Goal: Task Accomplishment & Management: Use online tool/utility

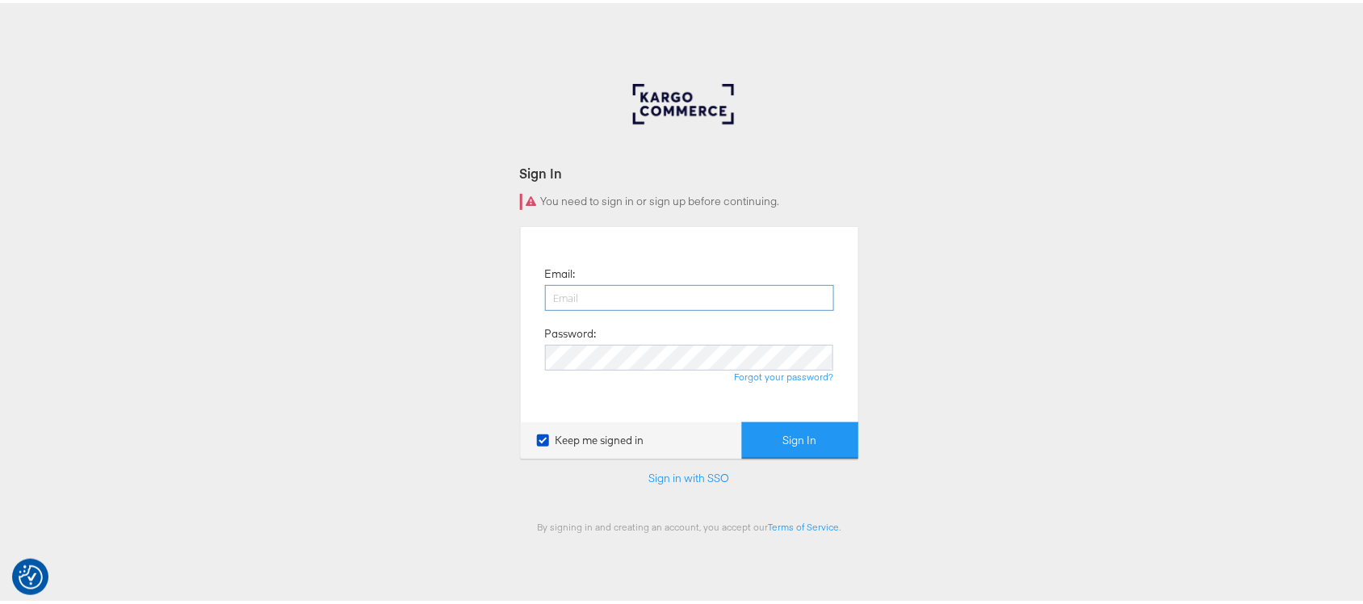
click at [719, 293] on input "email" at bounding box center [689, 295] width 289 height 26
type input "sanjana.pradhan@kargo.com"
click at [742, 419] on button "Sign In" at bounding box center [800, 437] width 116 height 36
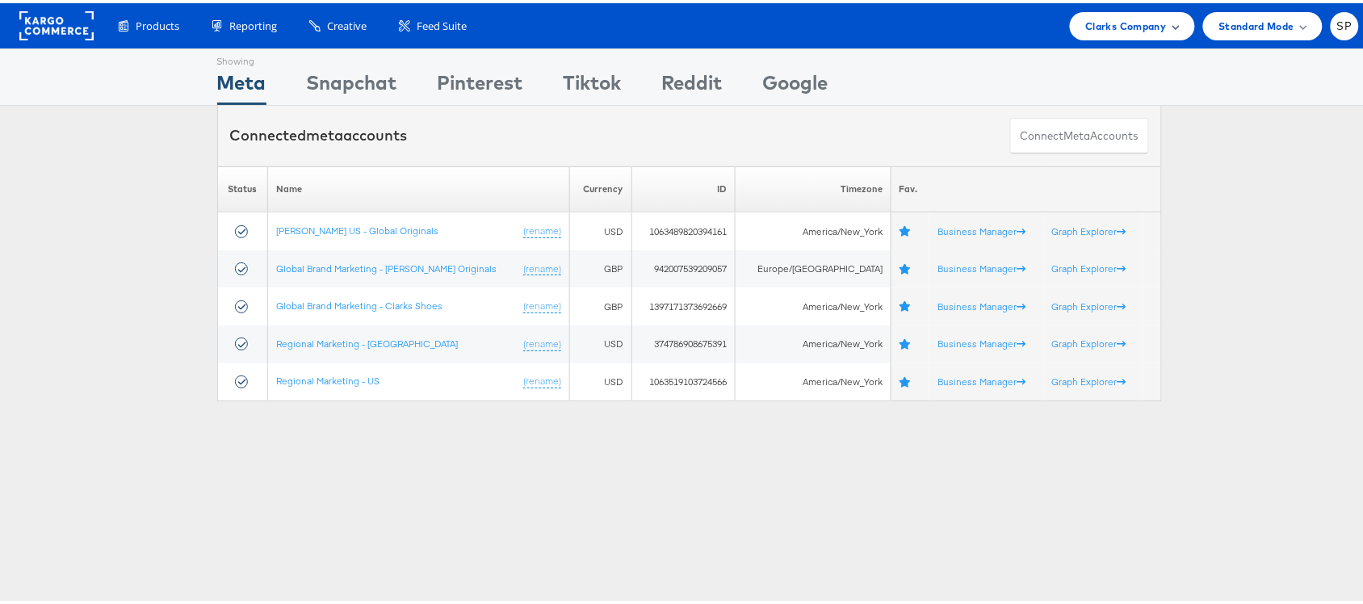
click at [1101, 24] on span "Clarks Company" at bounding box center [1126, 23] width 81 height 17
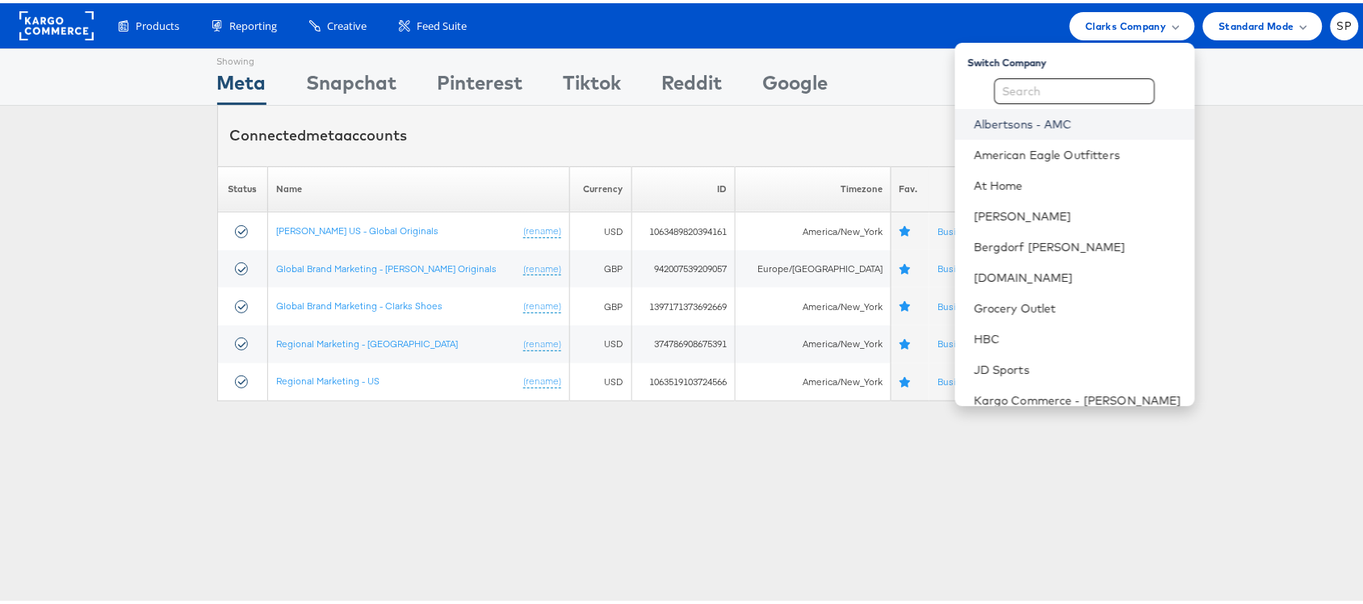
click at [1052, 120] on link "Albertsons - AMC" at bounding box center [1079, 121] width 208 height 16
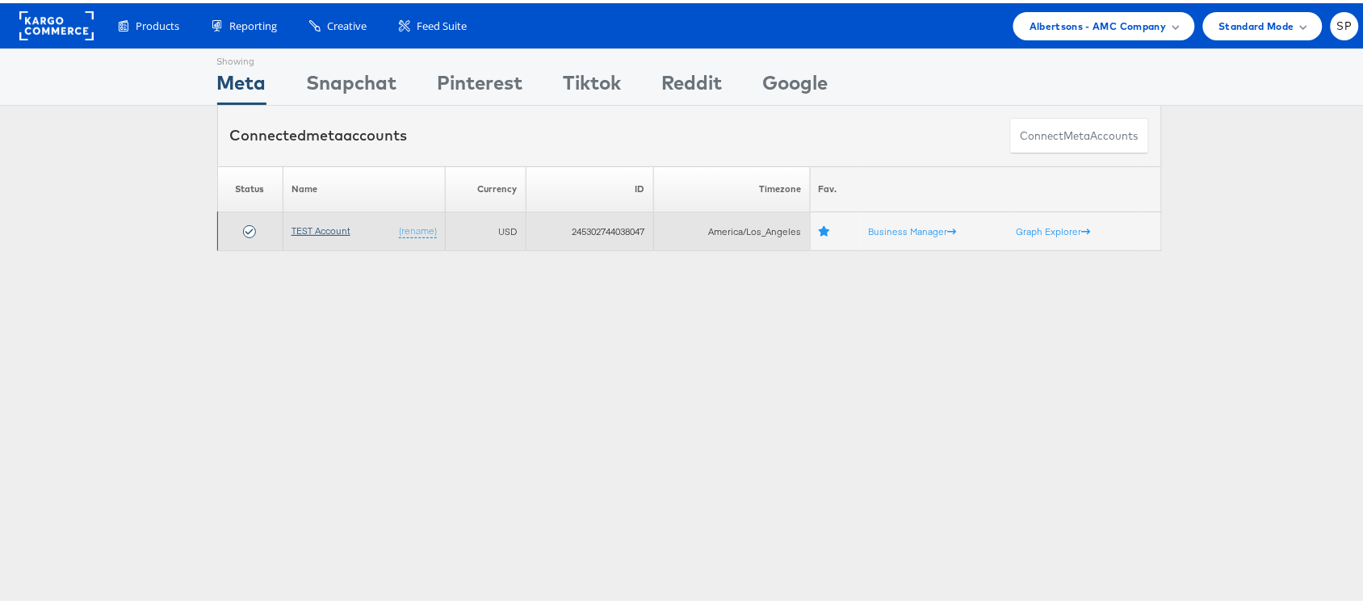
click at [333, 230] on link "TEST Account" at bounding box center [320, 227] width 59 height 12
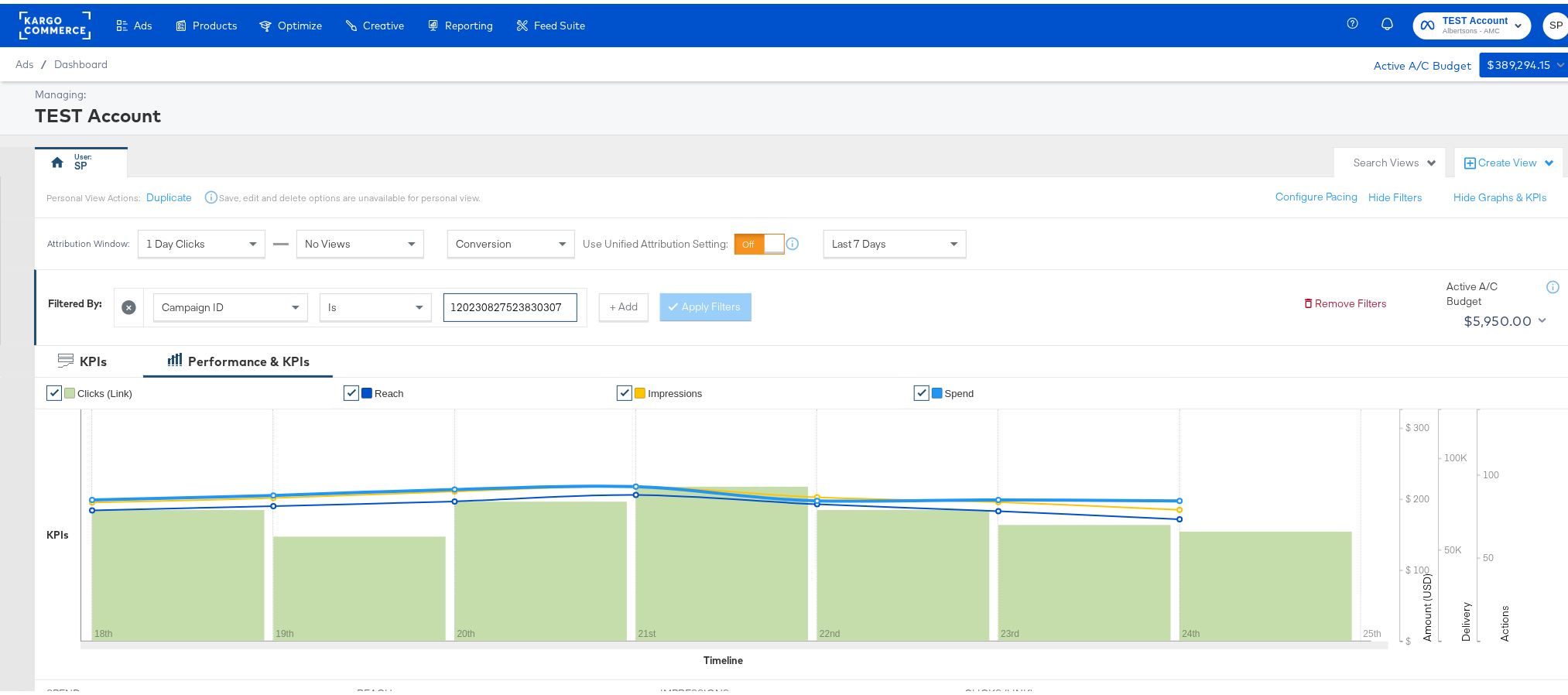
click at [519, 305] on input "120230827523830307" at bounding box center [511, 304] width 134 height 29
paste input "230719417"
type input "120232307194170307"
click at [681, 303] on div at bounding box center [676, 302] width 11 height 14
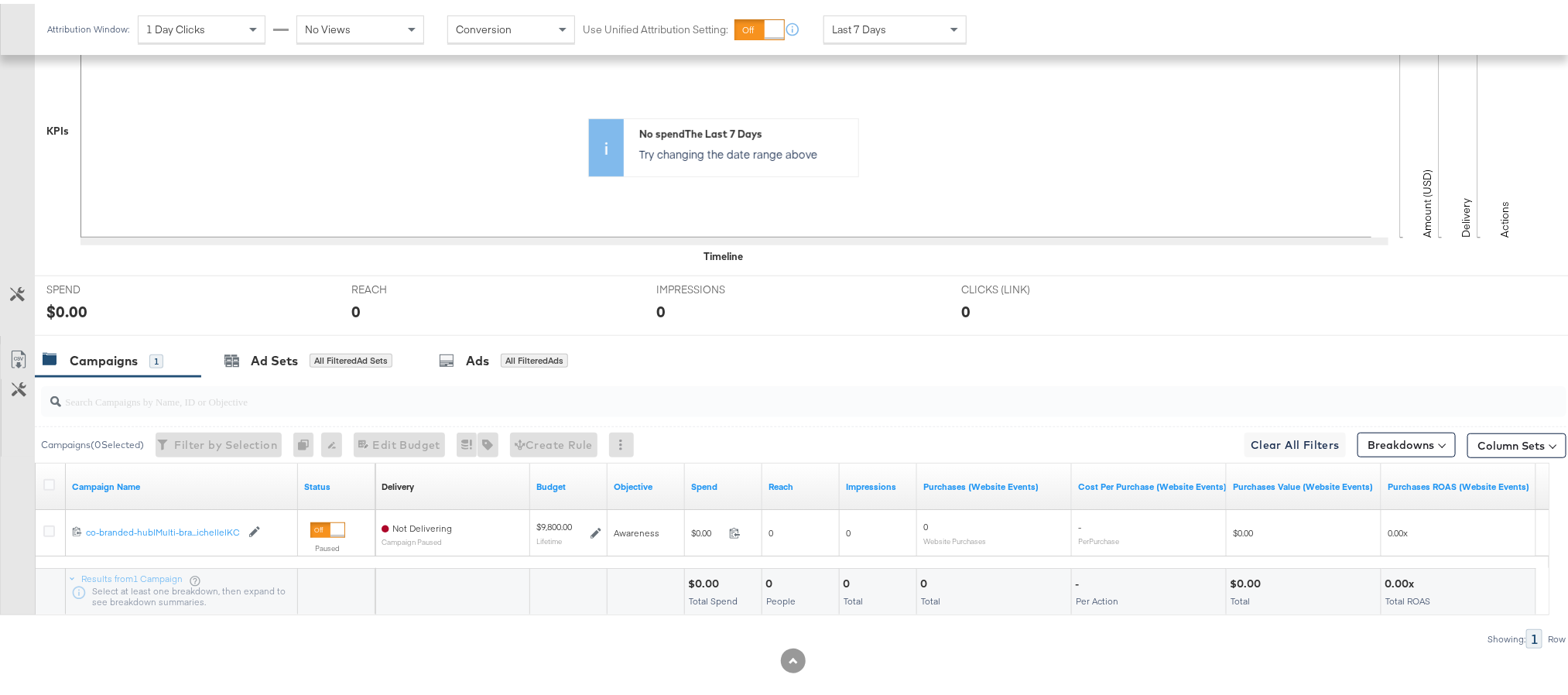
scroll to position [406, 0]
click at [50, 483] on icon at bounding box center [49, 479] width 12 height 12
click at [0, 0] on input "checkbox" at bounding box center [0, 0] width 0 height 0
click at [458, 369] on div "Ads for 1 Campaign" at bounding box center [496, 356] width 182 height 34
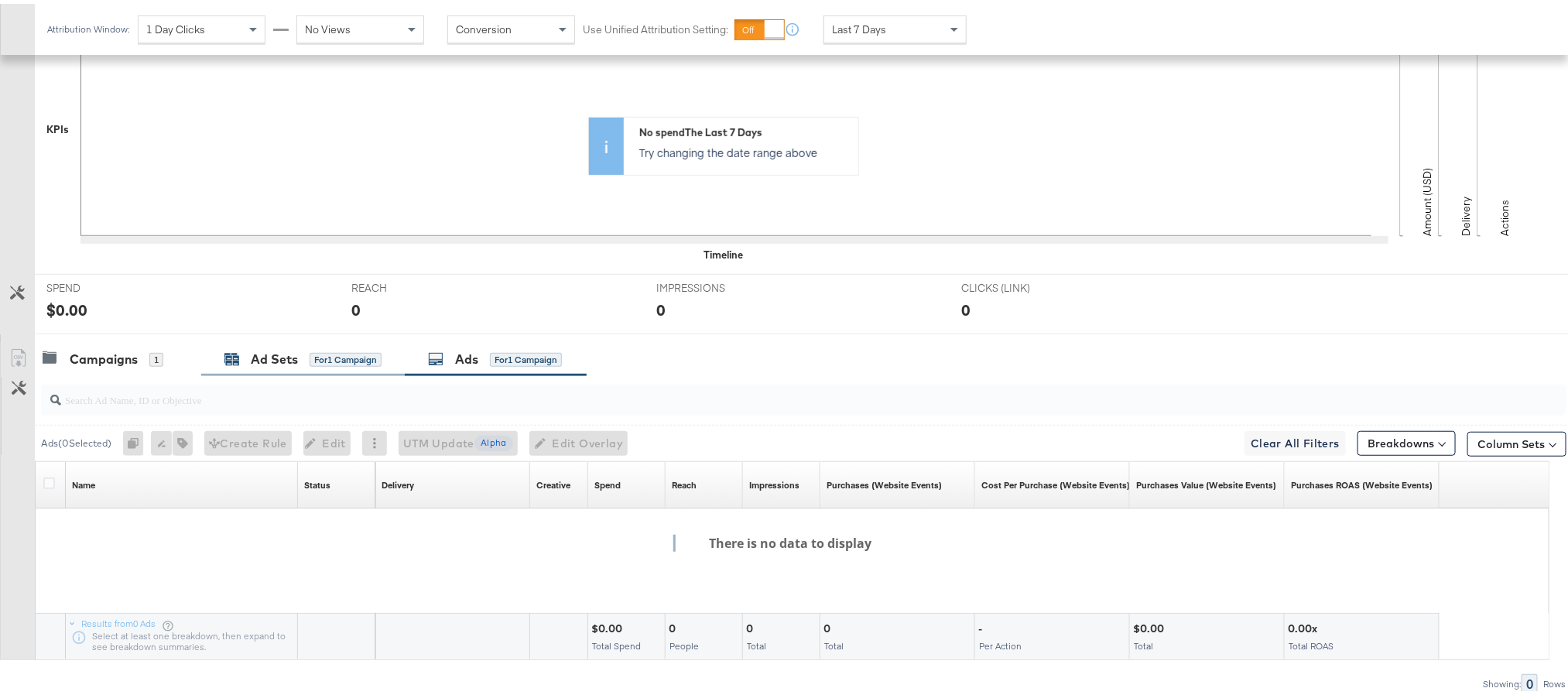
click at [284, 362] on div "Ad Sets" at bounding box center [274, 356] width 47 height 18
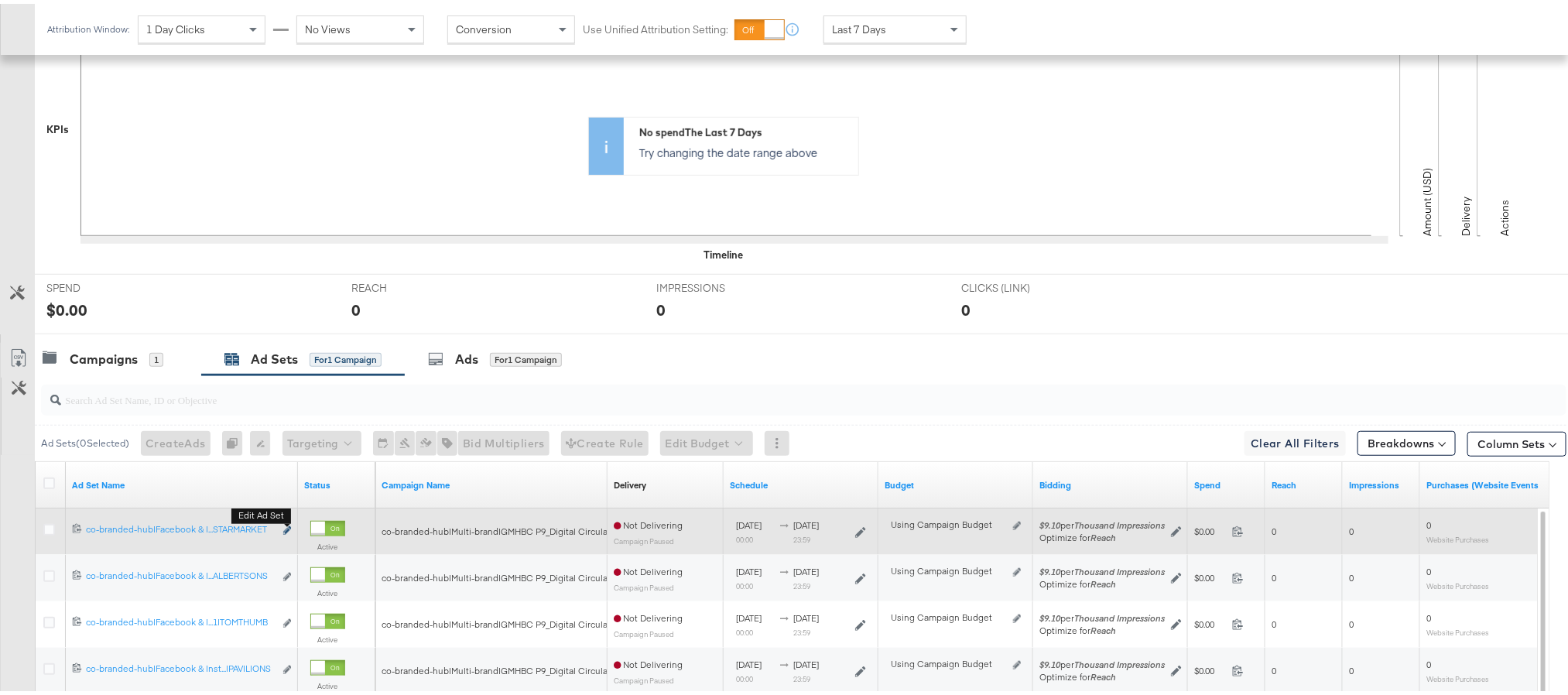
click at [286, 531] on icon "link" at bounding box center [288, 526] width 8 height 9
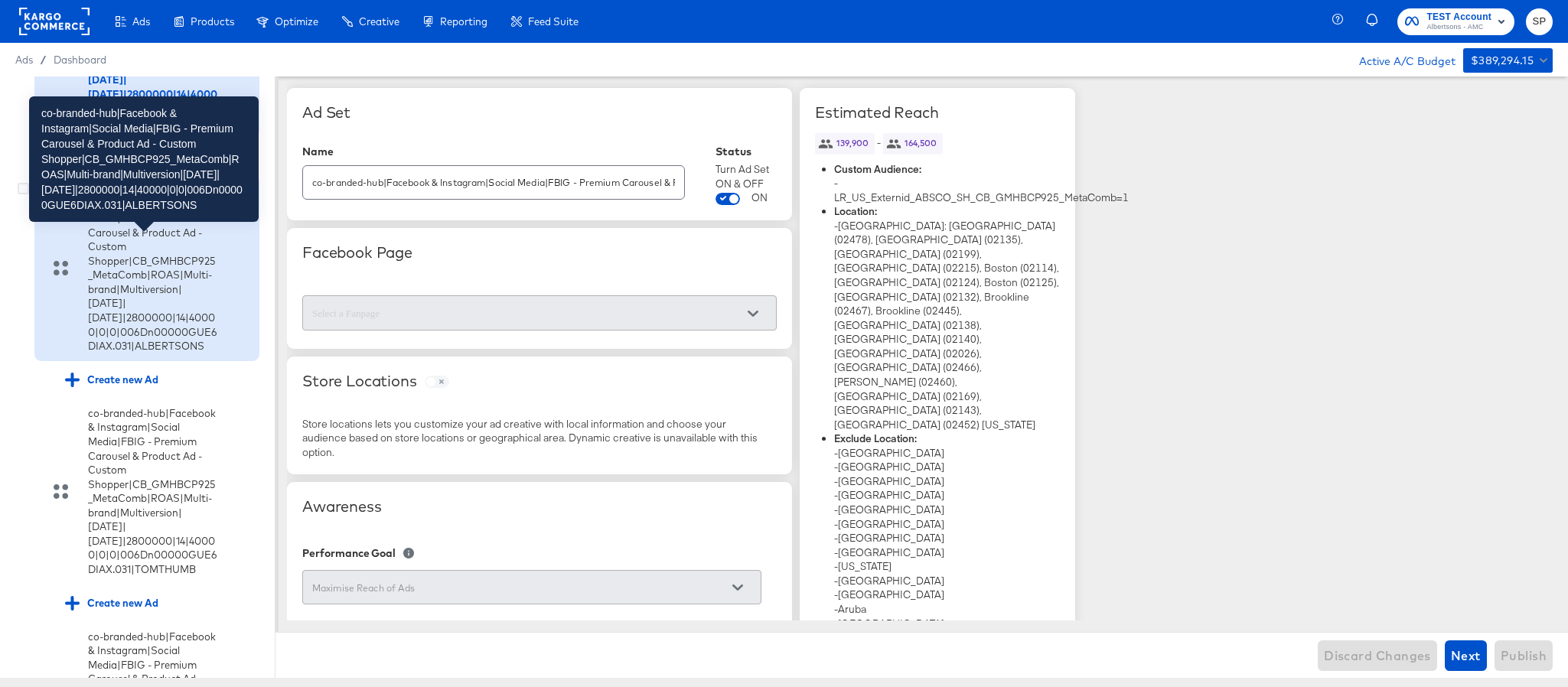
scroll to position [352, 0]
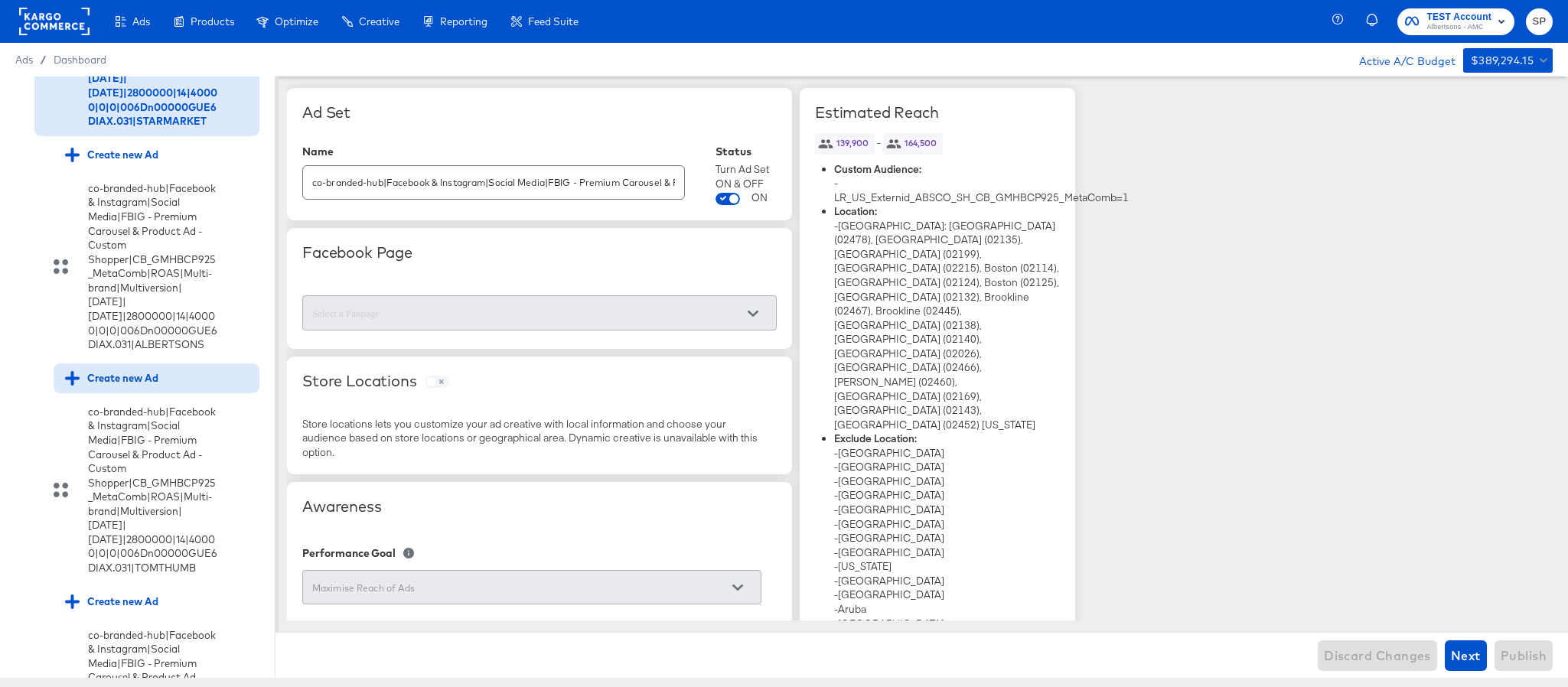
click at [137, 386] on div "Create new Ad" at bounding box center [112, 378] width 94 height 14
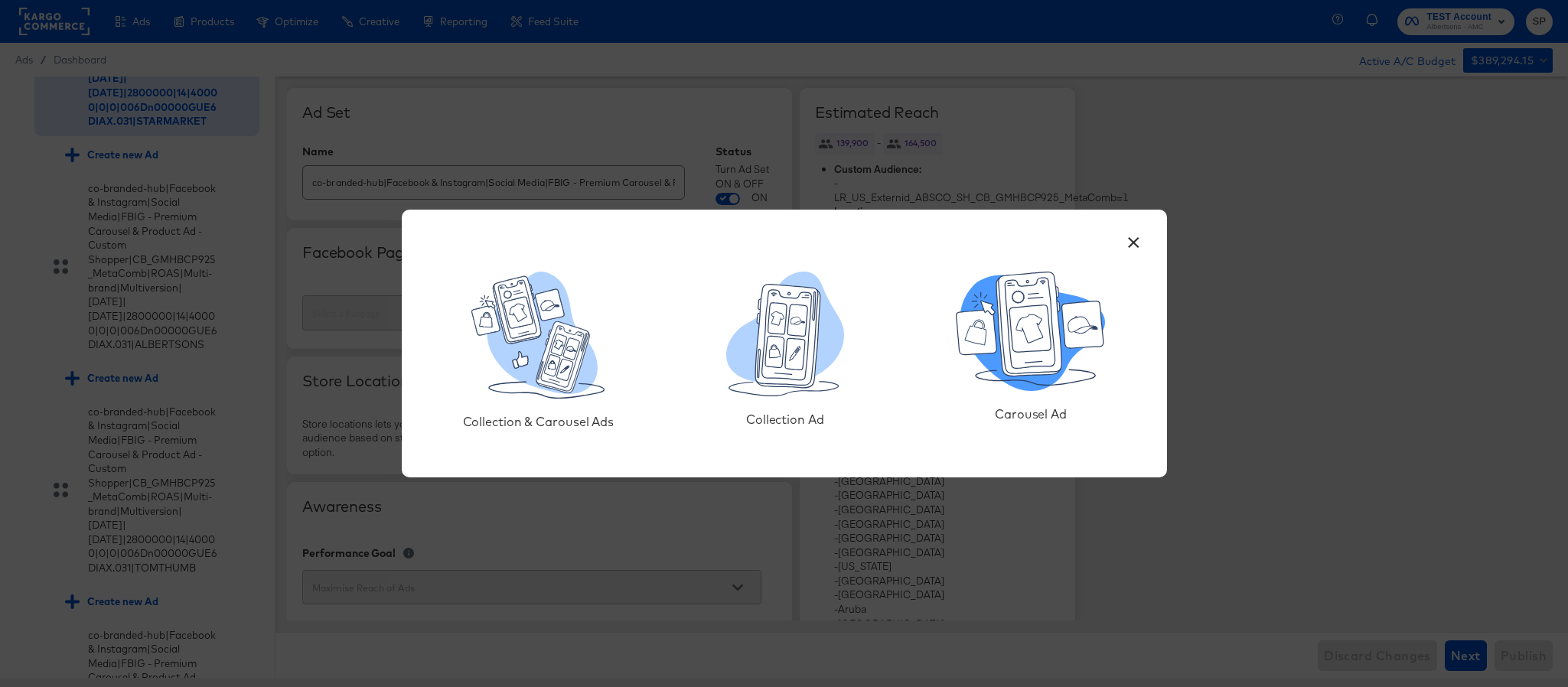
click at [1013, 368] on icon at bounding box center [1030, 323] width 50 height 92
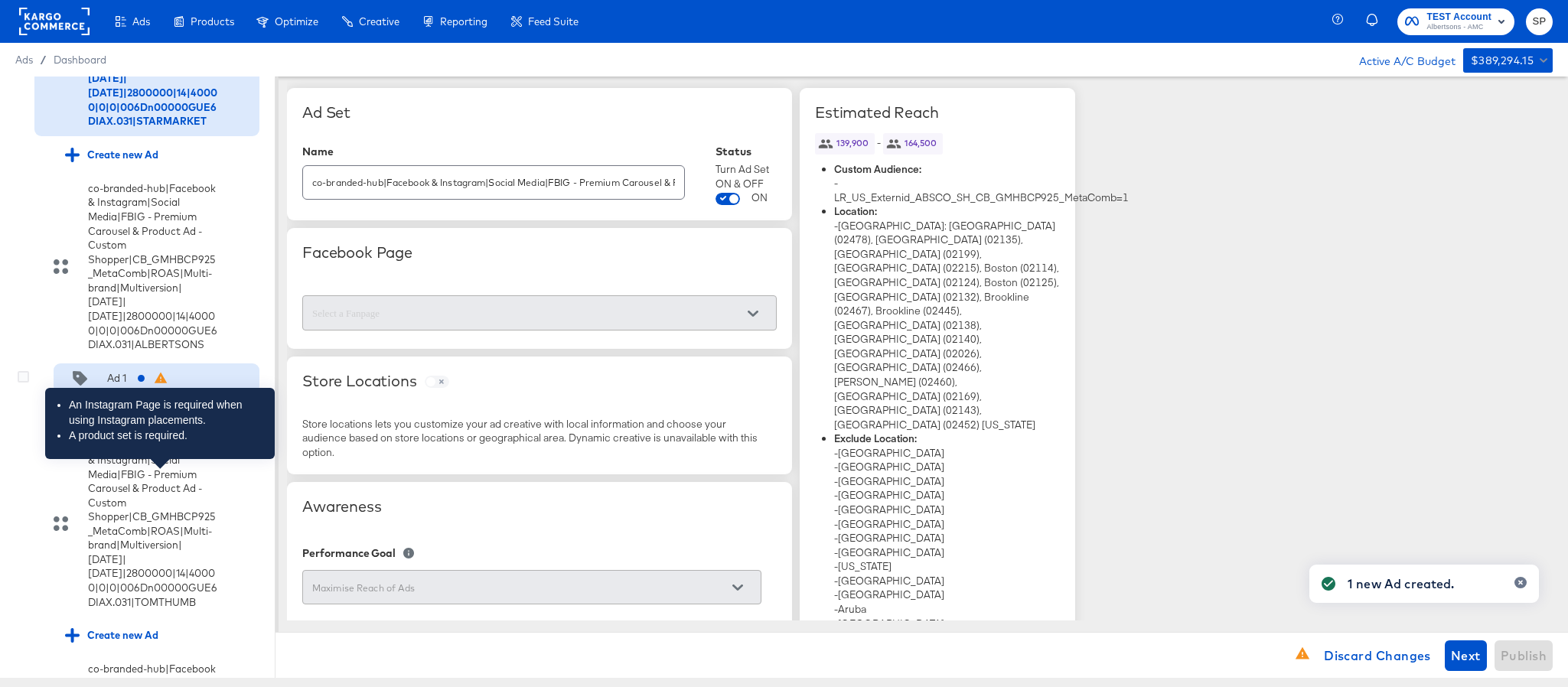
click at [161, 383] on icon at bounding box center [160, 376] width 13 height 10
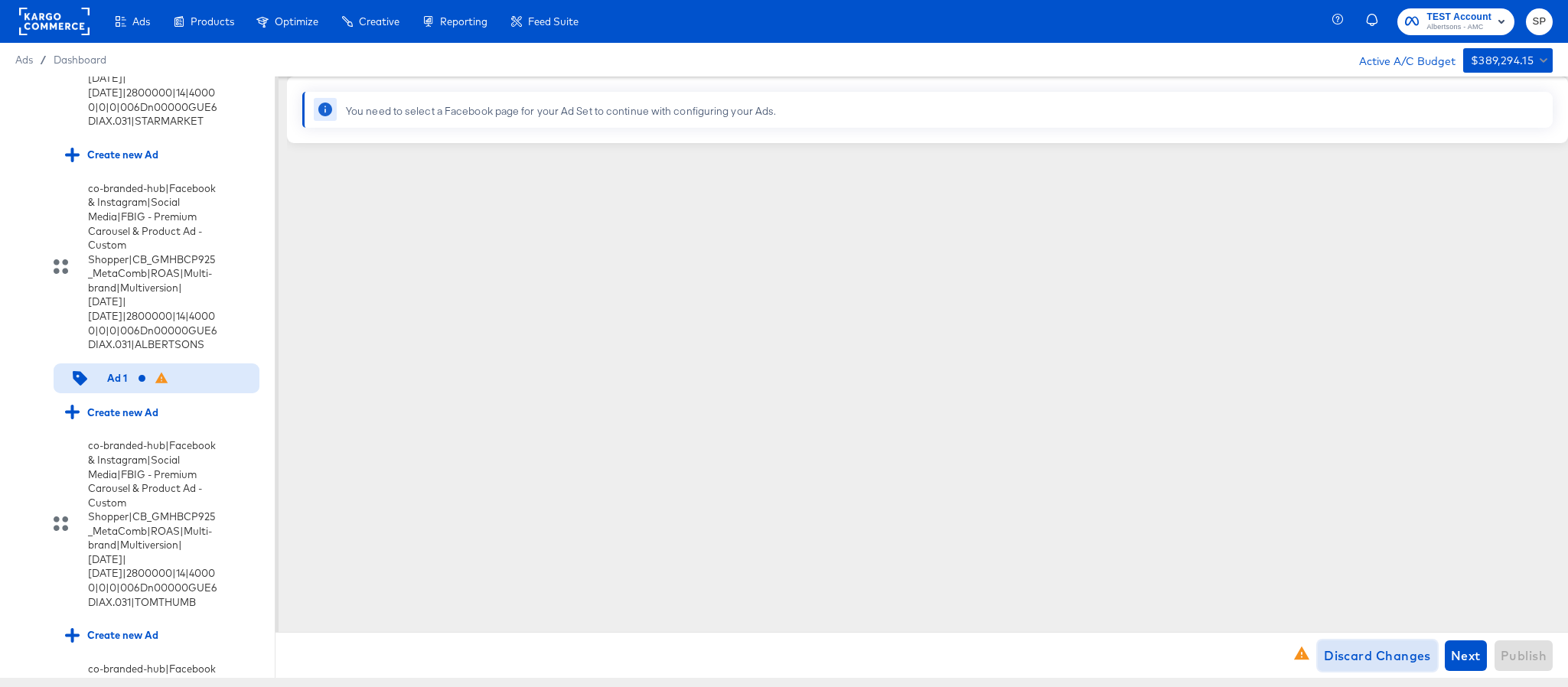
click at [1351, 650] on span "Discard Changes" at bounding box center [1377, 656] width 107 height 22
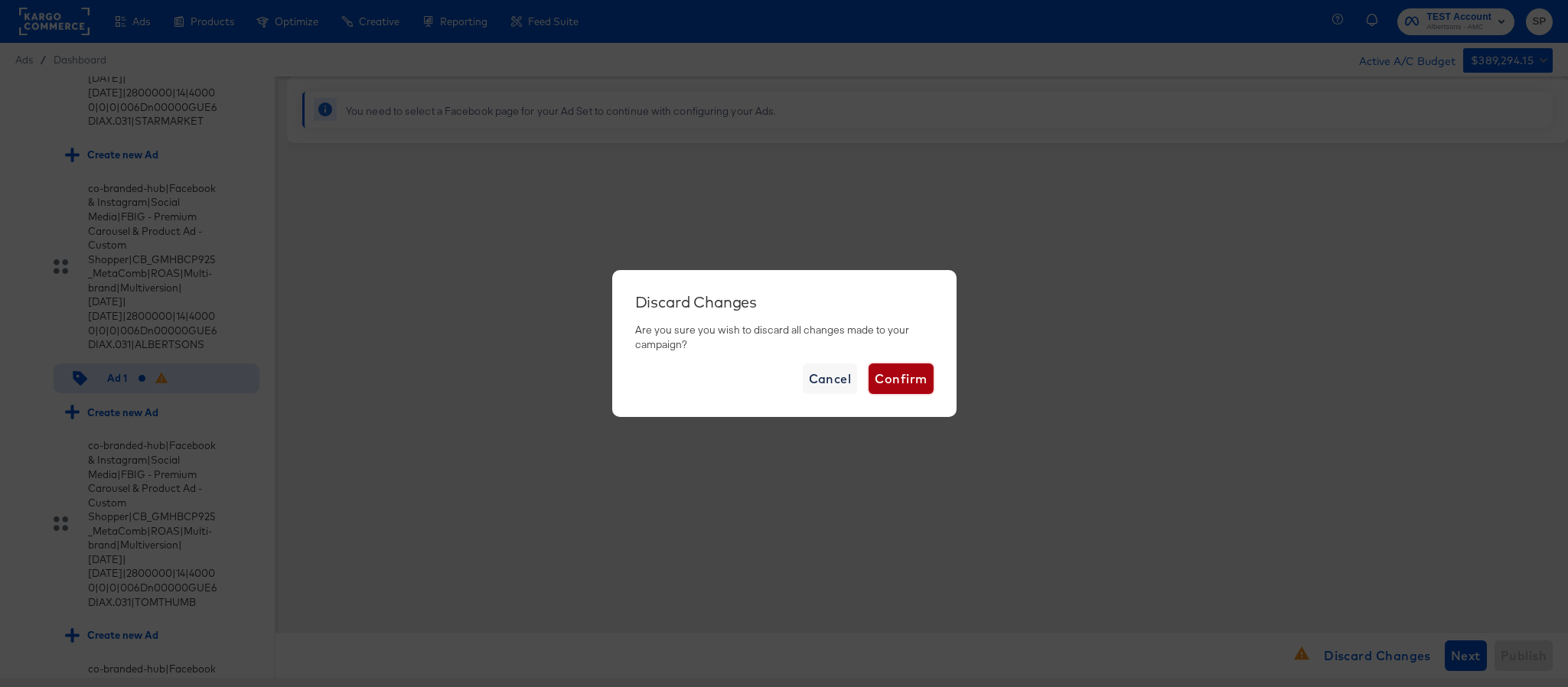
click at [915, 387] on span "Confirm" at bounding box center [901, 378] width 52 height 22
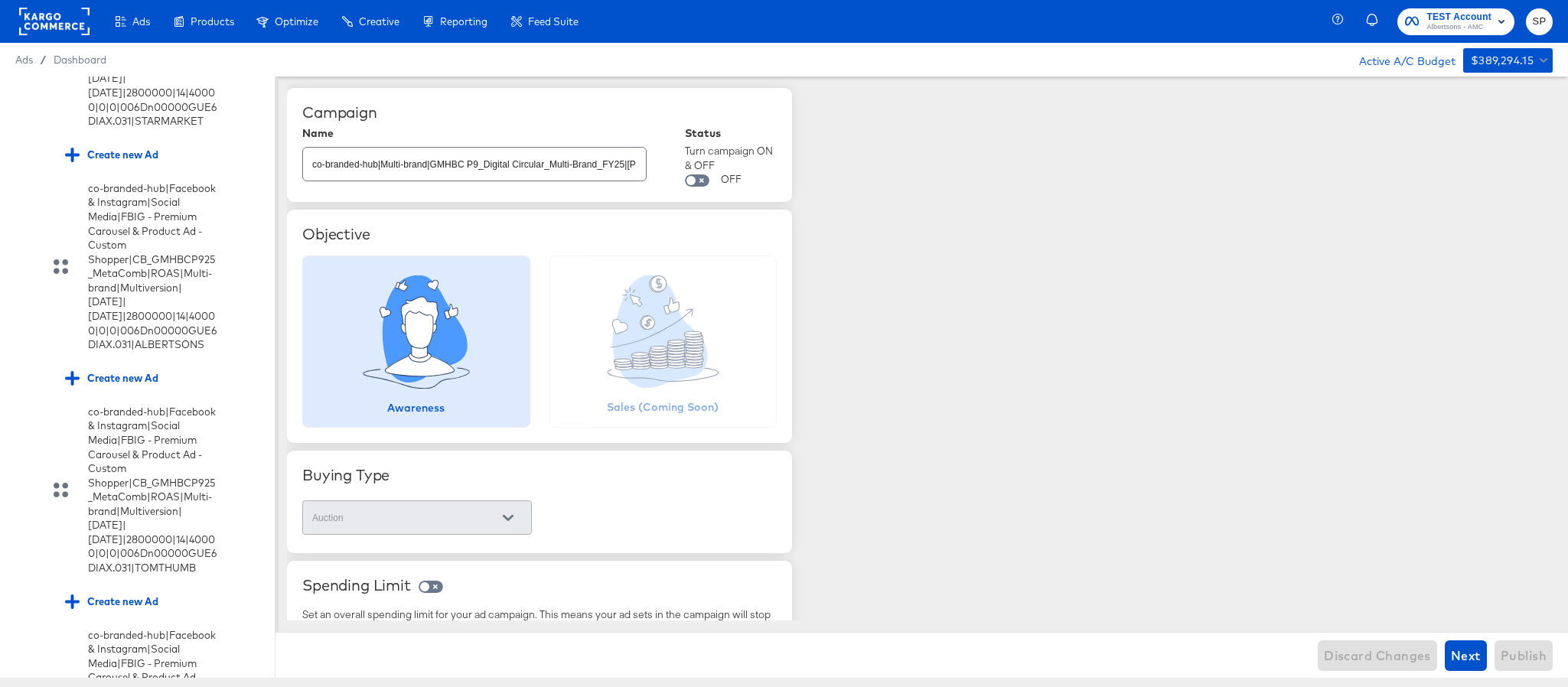
click at [67, 29] on rect at bounding box center [54, 21] width 70 height 27
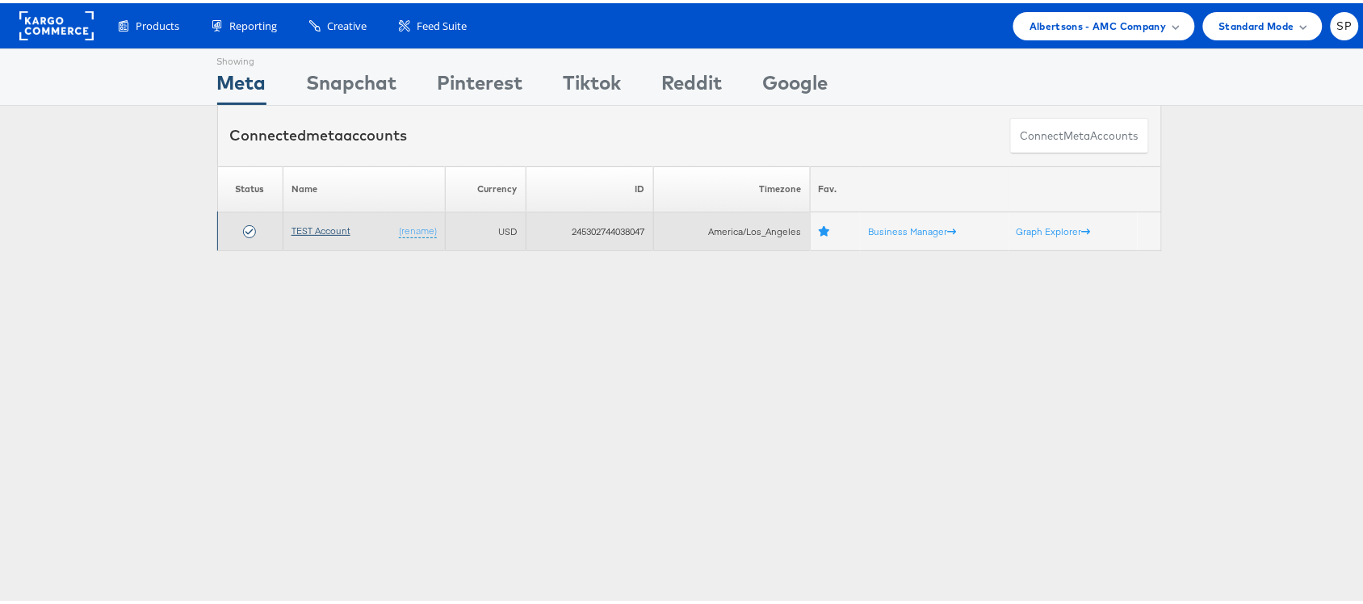
click at [301, 223] on link "TEST Account" at bounding box center [320, 227] width 59 height 12
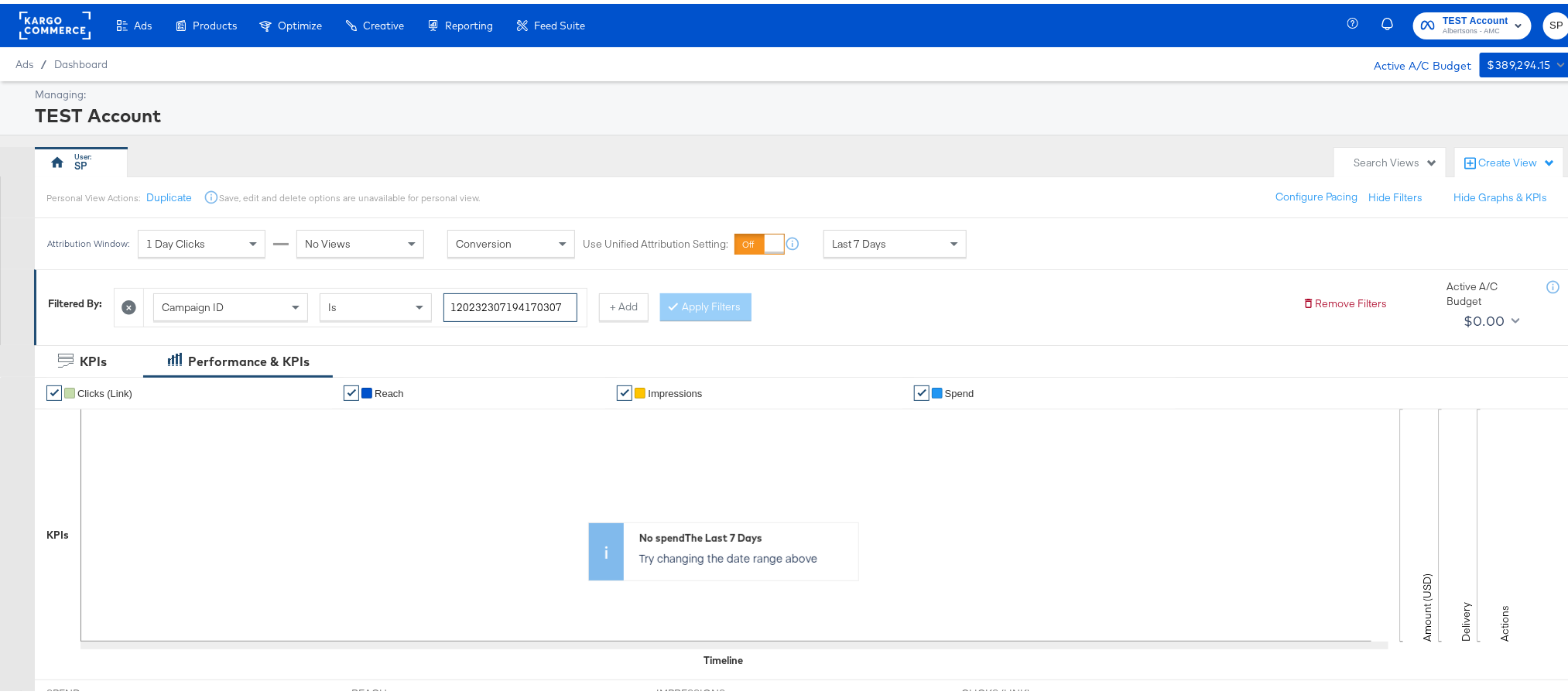
click at [534, 305] on input "120232307194170307" at bounding box center [511, 304] width 134 height 29
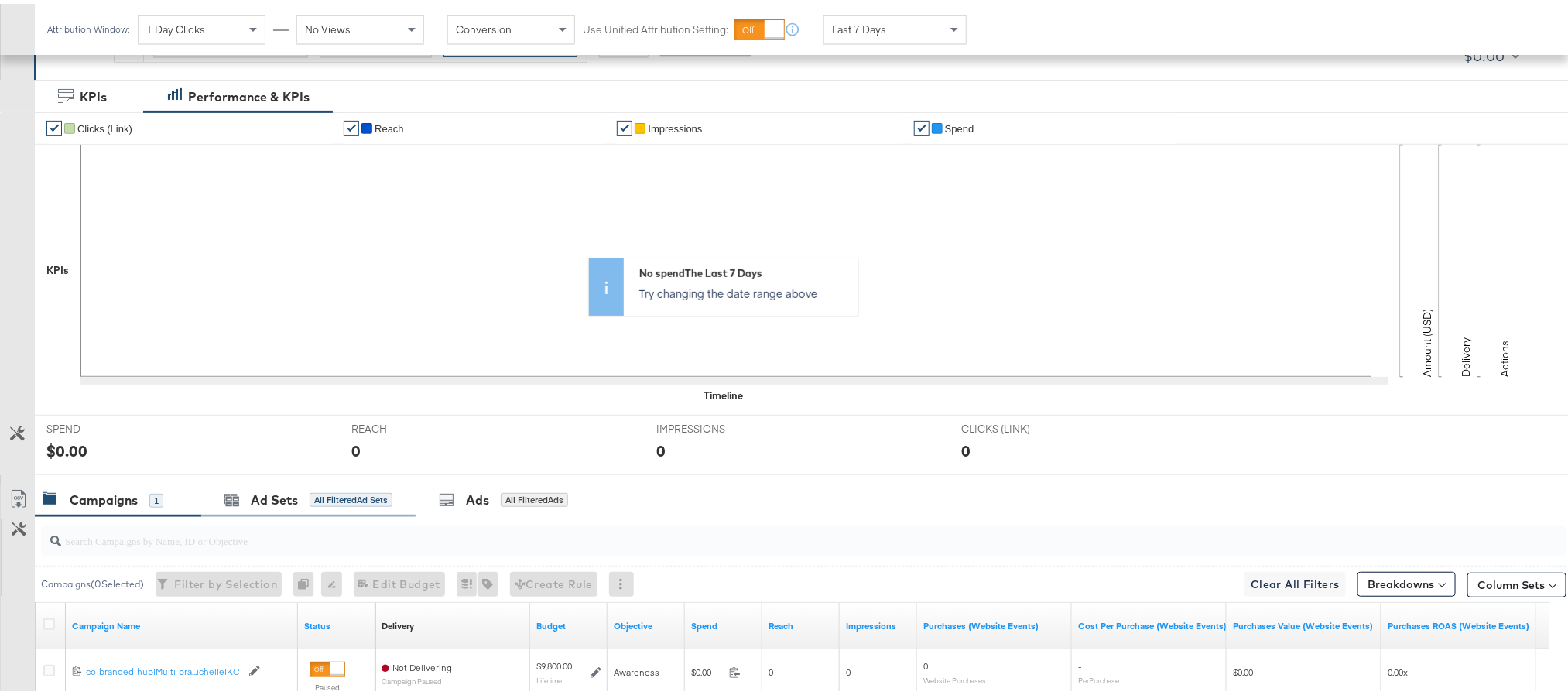
scroll to position [426, 0]
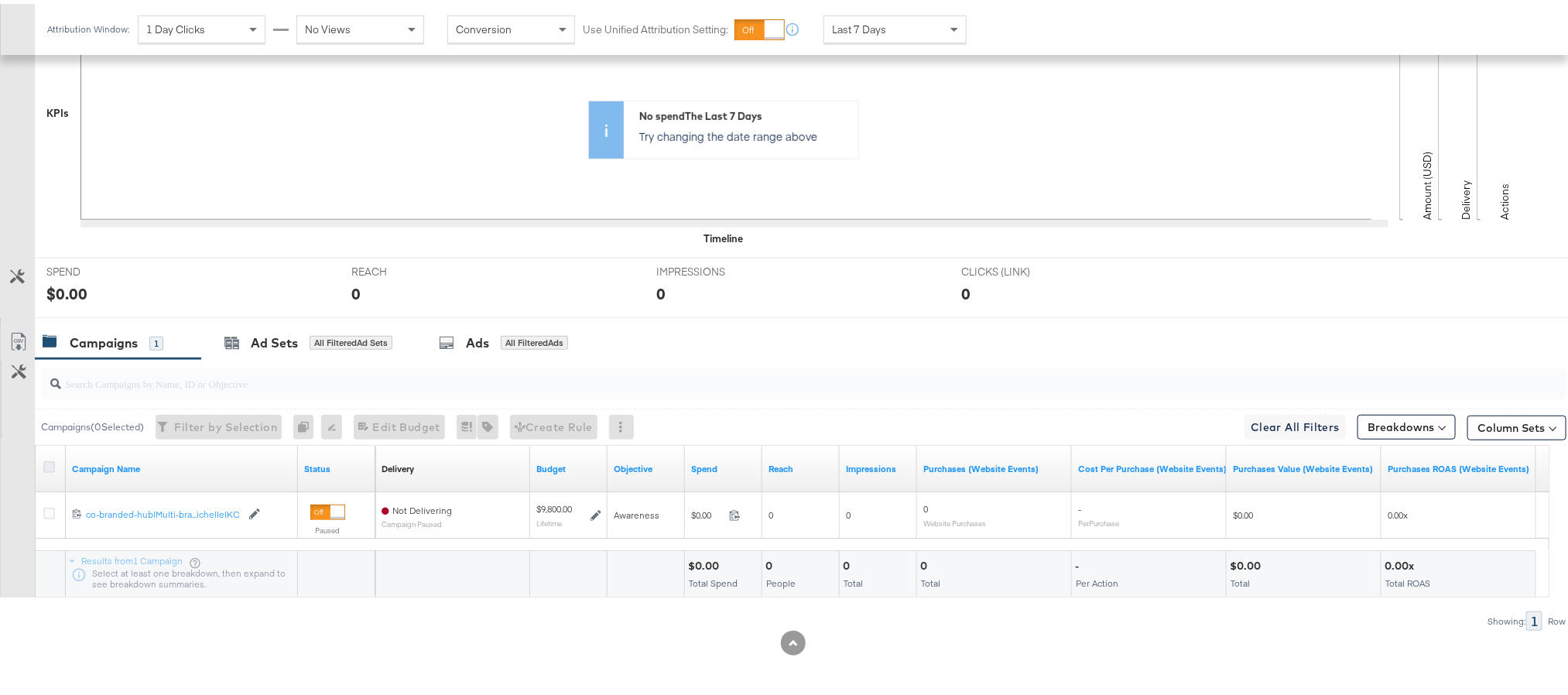
click at [52, 460] on icon at bounding box center [49, 463] width 12 height 12
click at [0, 0] on input "checkbox" at bounding box center [0, 0] width 0 height 0
click at [288, 336] on div "Ad Sets" at bounding box center [274, 339] width 47 height 18
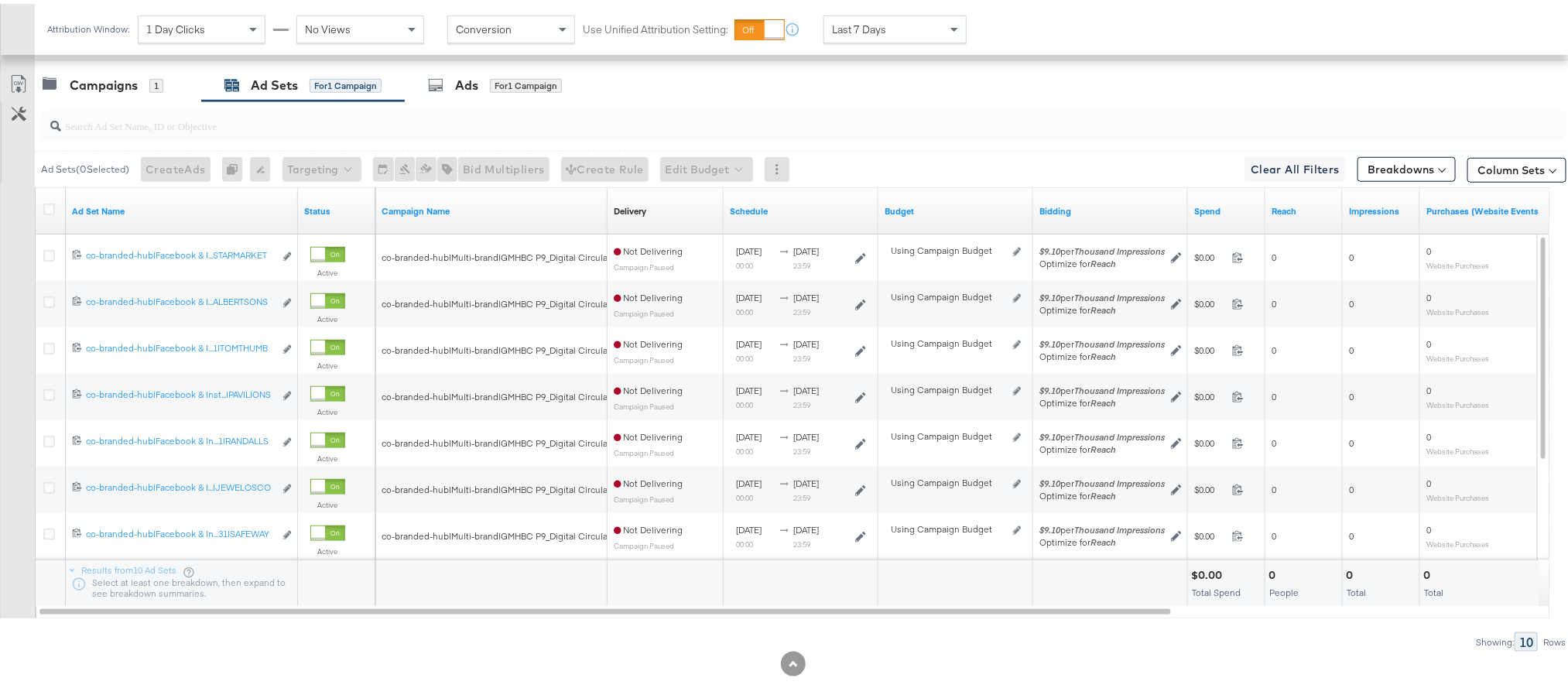
scroll to position [682, 0]
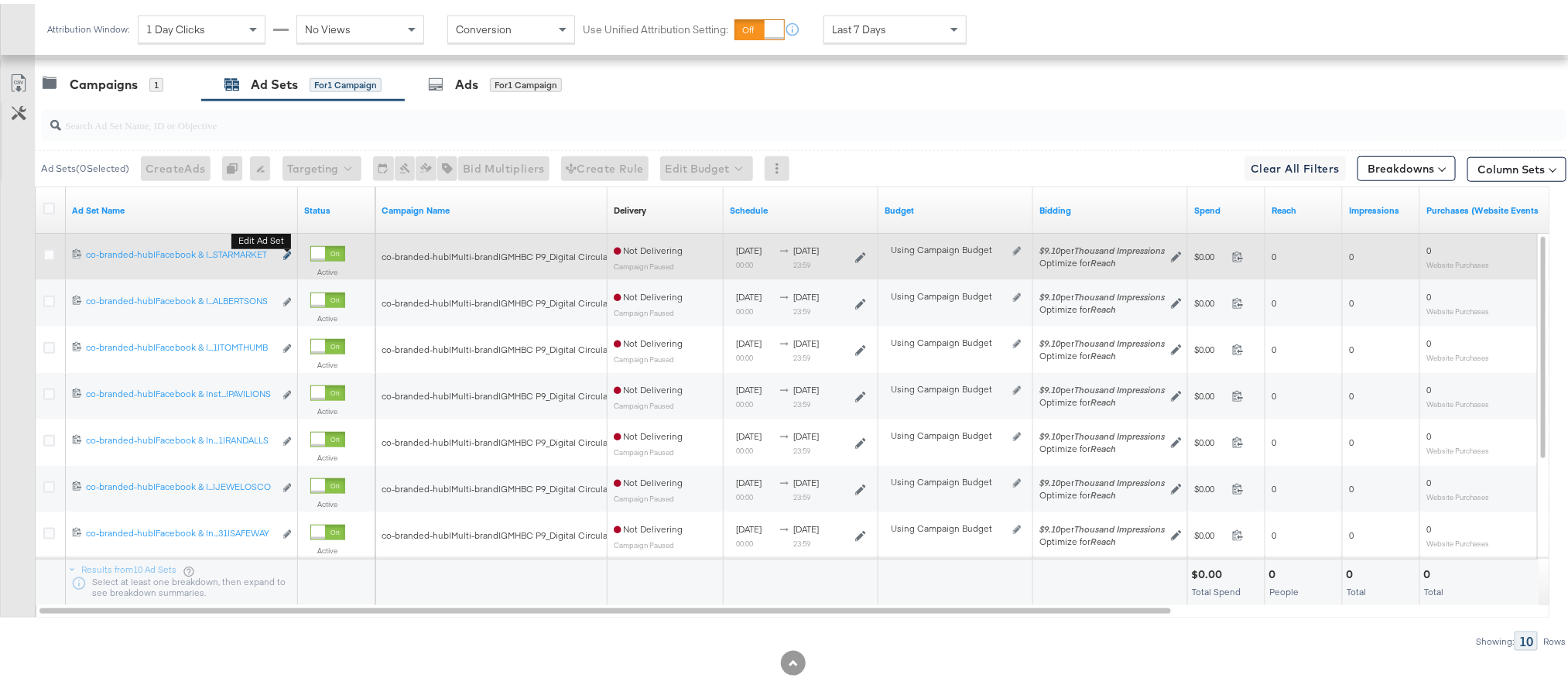
click at [288, 256] on icon "link" at bounding box center [288, 251] width 8 height 9
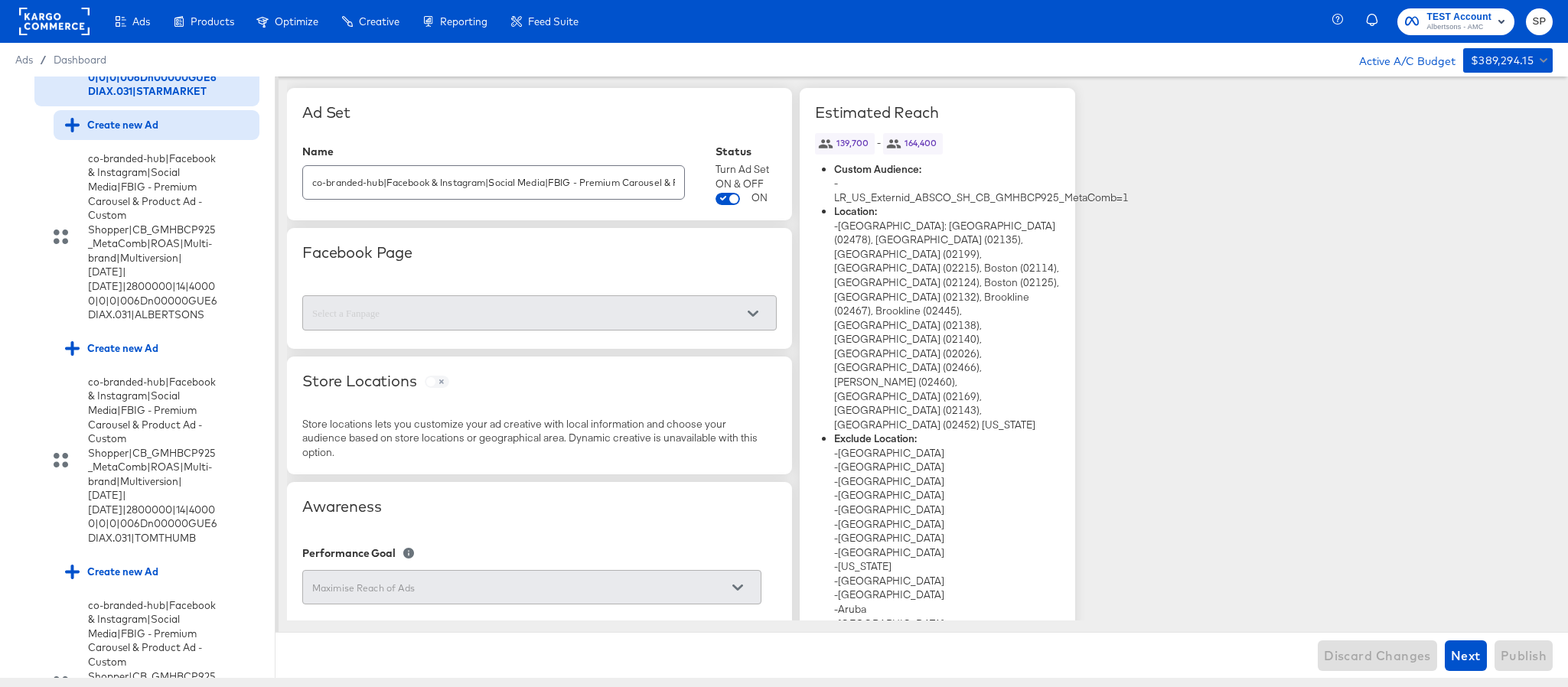
scroll to position [384, 0]
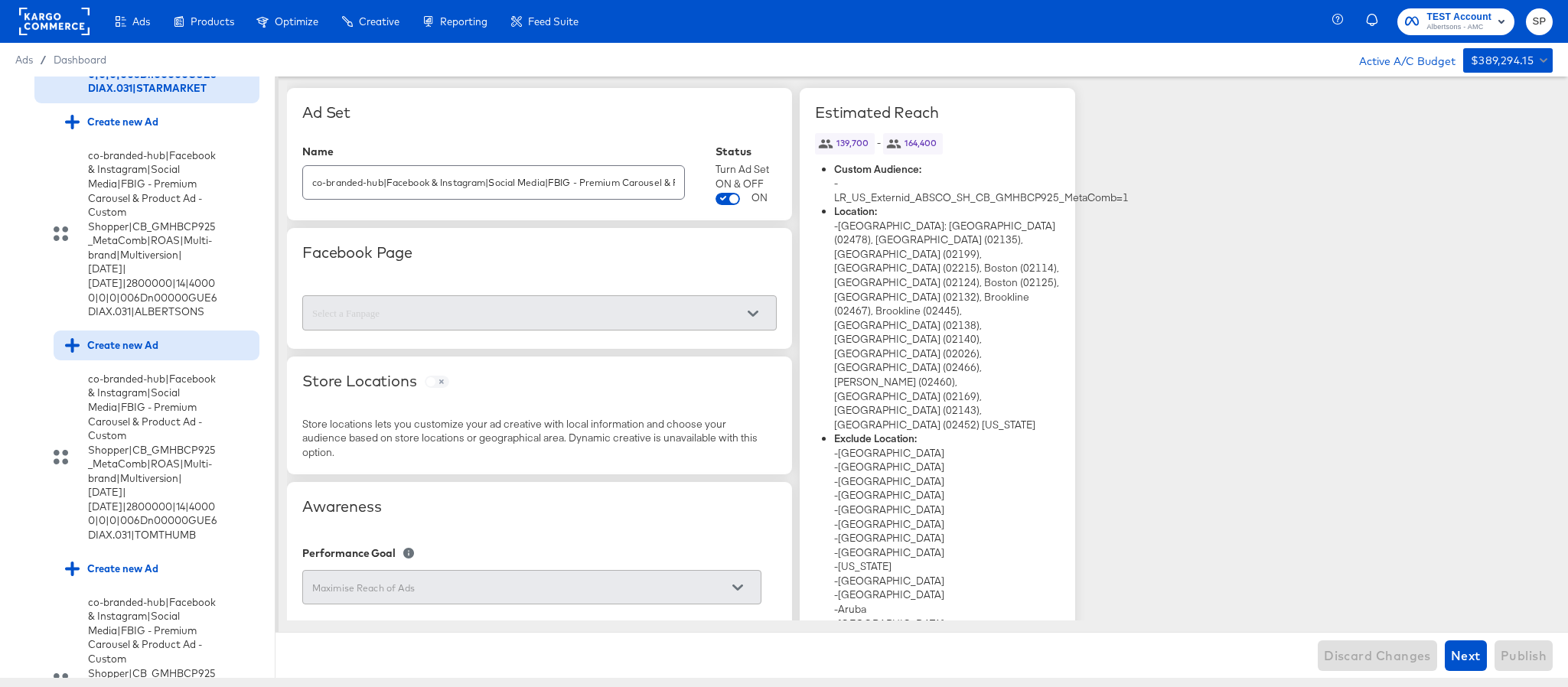
click at [145, 353] on div "Create new Ad" at bounding box center [112, 345] width 94 height 14
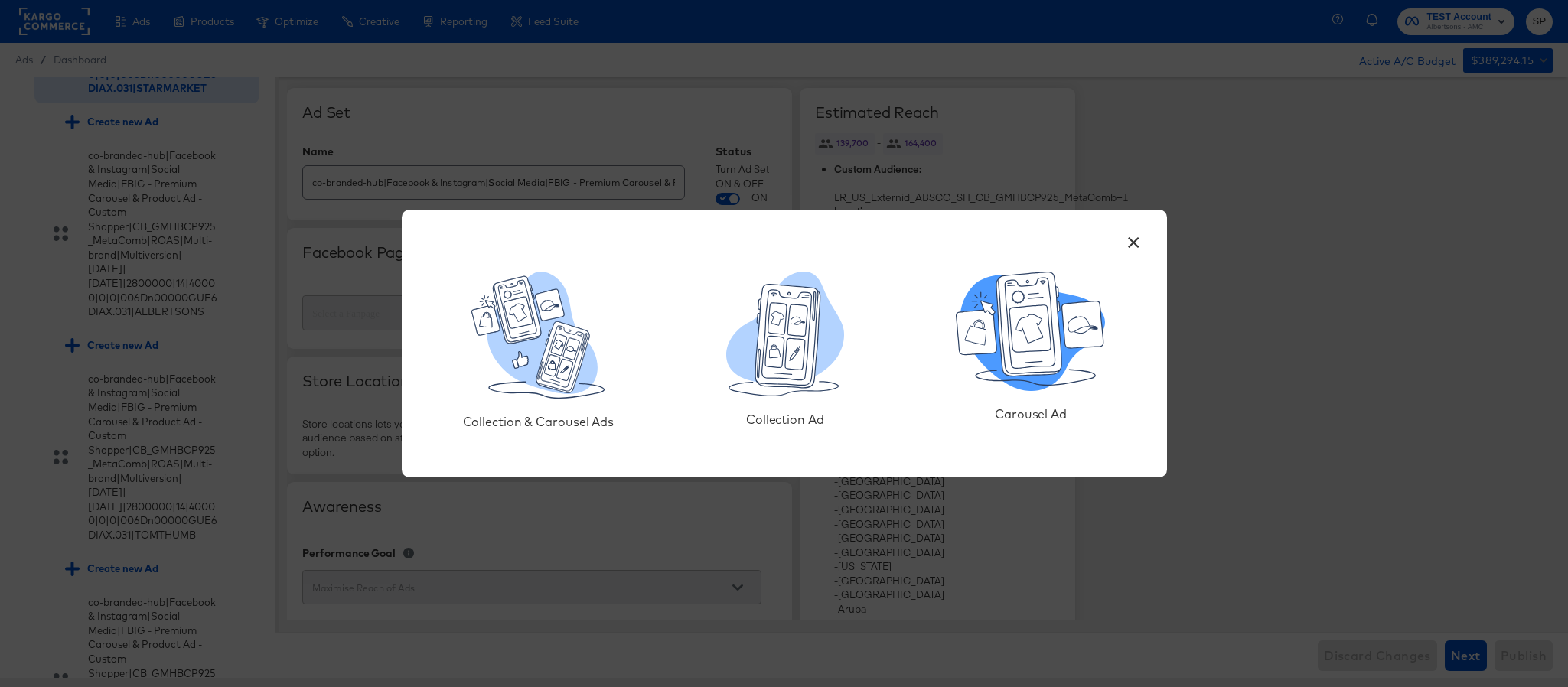
click at [1067, 327] on icon at bounding box center [1084, 324] width 42 height 46
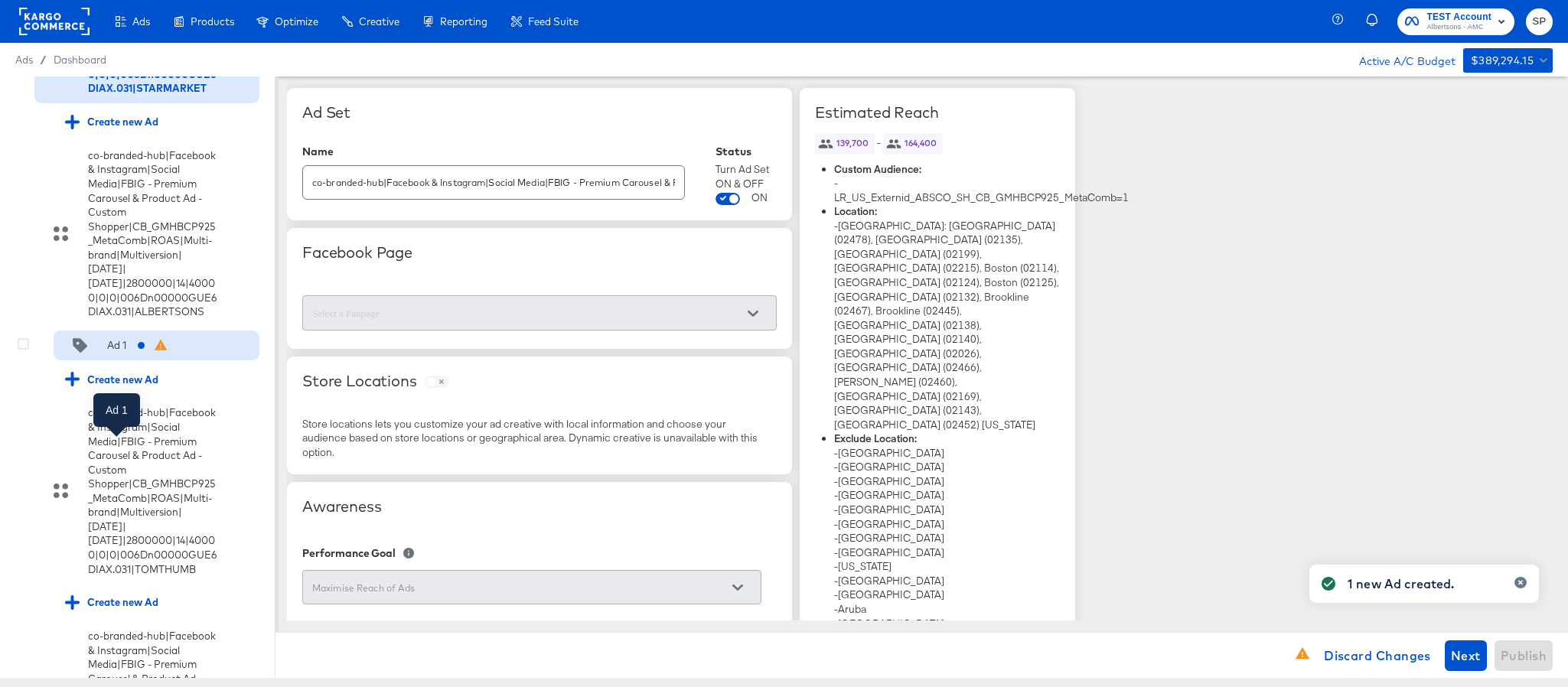
click at [125, 353] on div "Ad 1" at bounding box center [117, 345] width 19 height 14
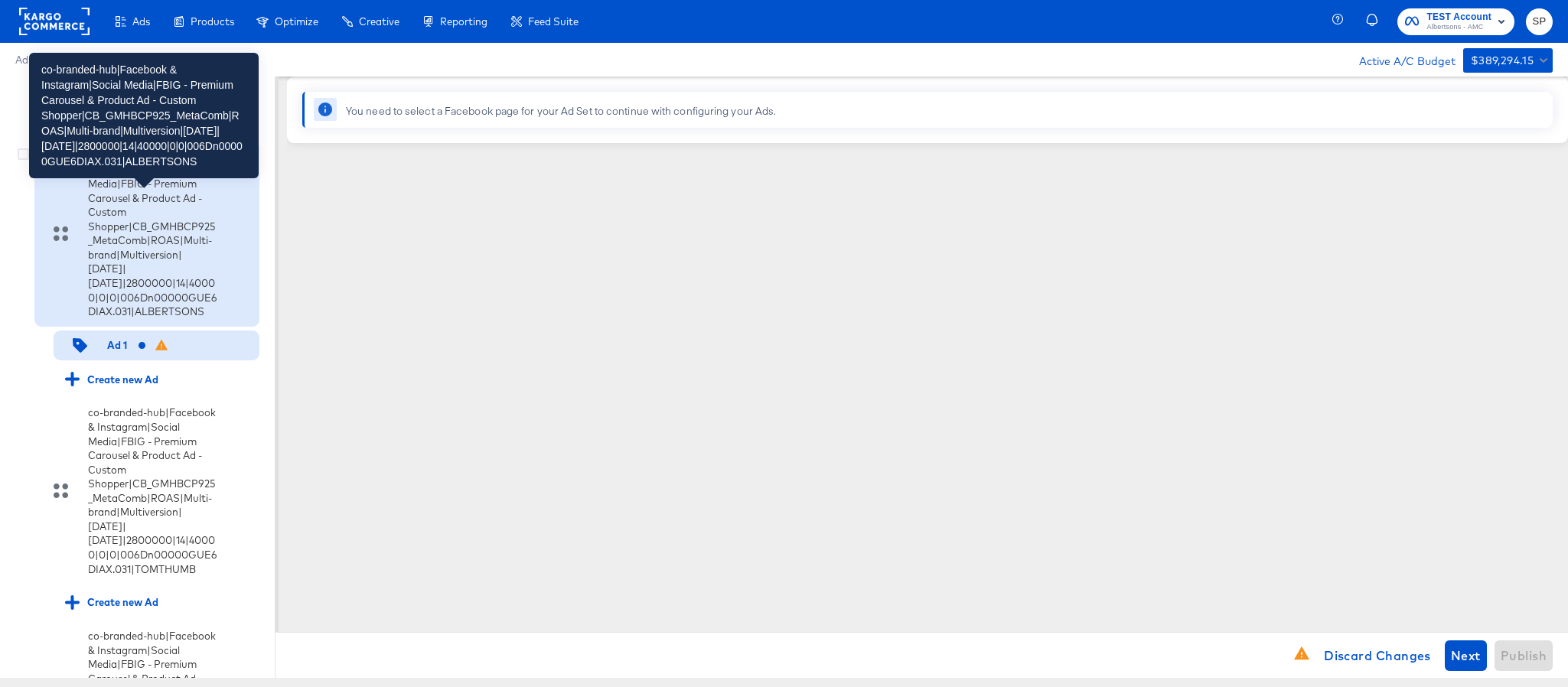
click at [164, 284] on div "co-branded-hub|Facebook & Instagram|Social Media|FBIG - Premium Carousel & Prod…" at bounding box center [153, 234] width 129 height 171
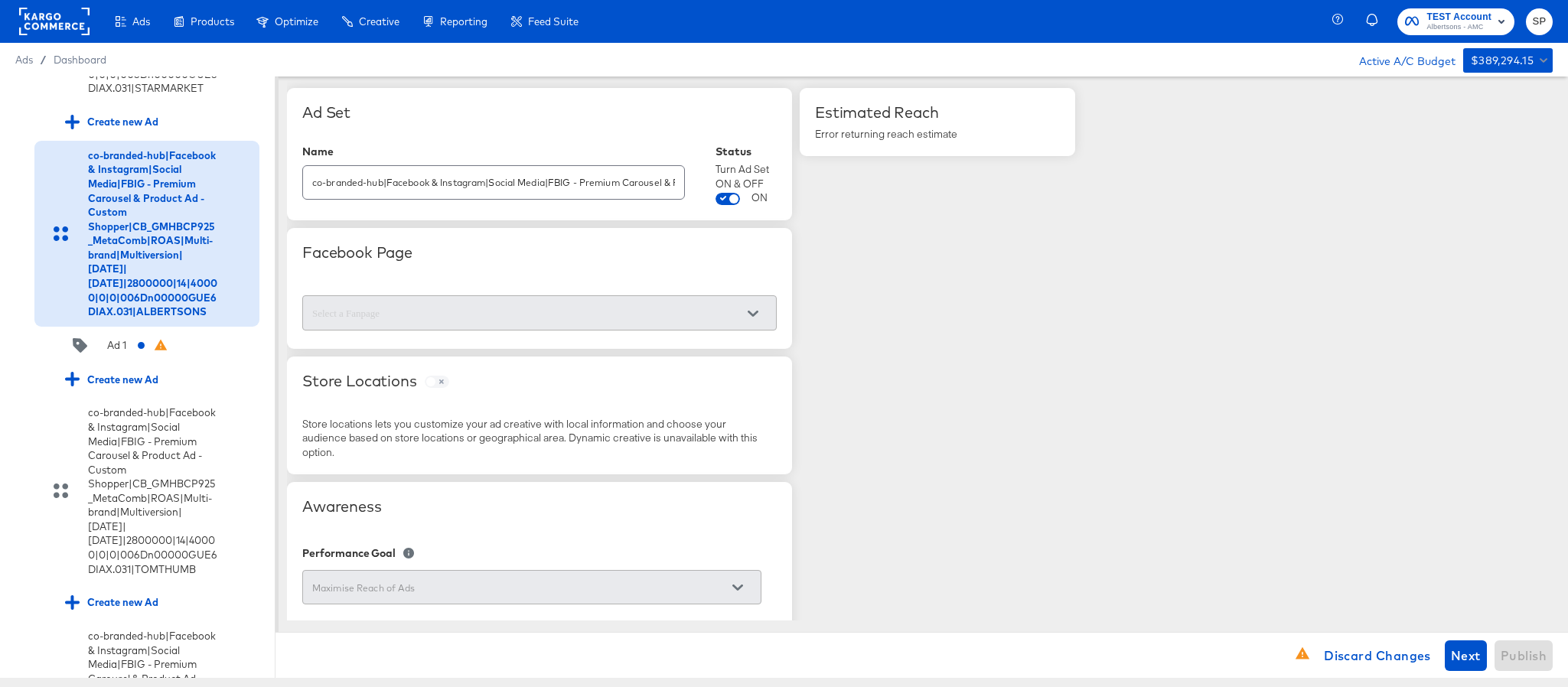
click at [62, 29] on rect at bounding box center [54, 21] width 70 height 27
click at [1365, 660] on span "Discard Changes" at bounding box center [1377, 656] width 107 height 22
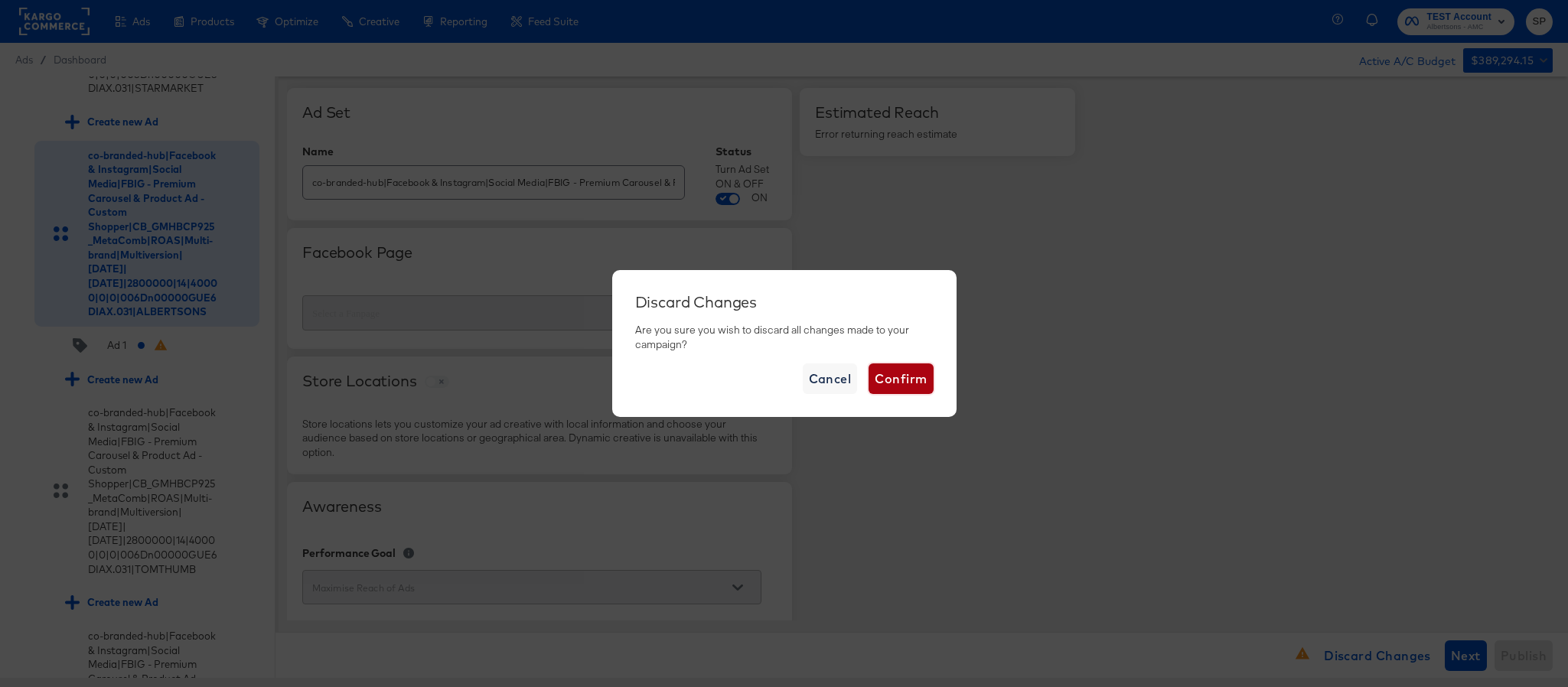
click at [888, 379] on span "Confirm" at bounding box center [901, 378] width 52 height 22
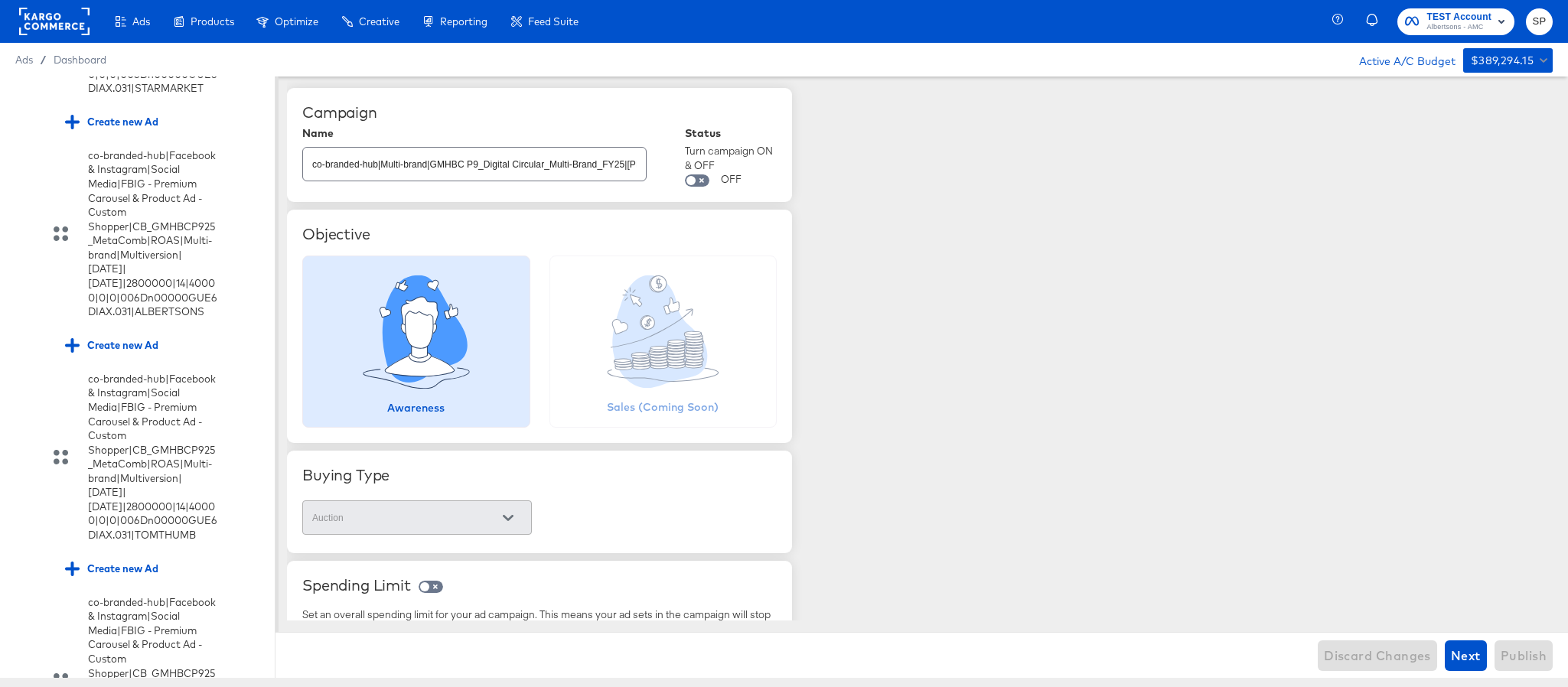
click at [74, 28] on rect at bounding box center [54, 21] width 70 height 27
